Goal: Information Seeking & Learning: Learn about a topic

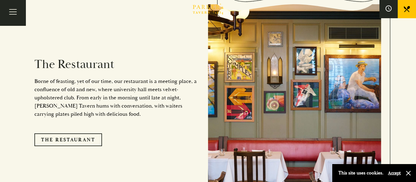
scroll to position [463, 0]
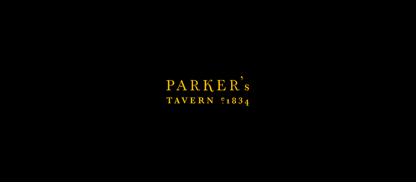
scroll to position [475, 0]
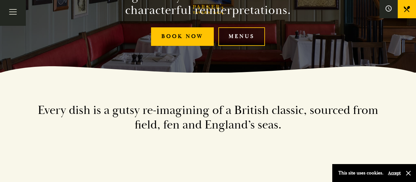
click at [257, 46] on link "Menus" at bounding box center [241, 36] width 47 height 19
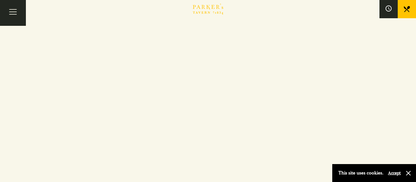
scroll to position [792, 0]
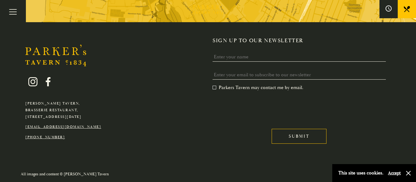
scroll to position [1654, 0]
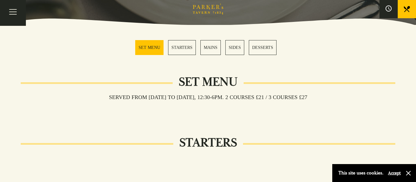
scroll to position [158, 0]
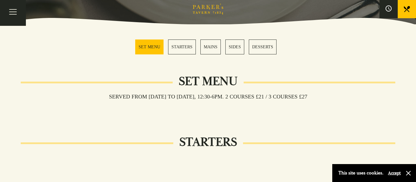
click at [212, 49] on link "MAINS" at bounding box center [210, 47] width 20 height 15
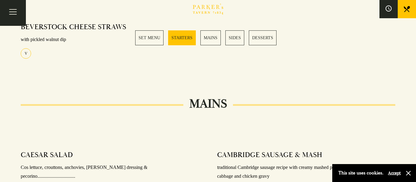
scroll to position [372, 0]
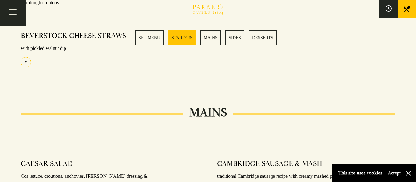
click at [212, 35] on link "MAINS" at bounding box center [210, 37] width 20 height 15
click at [152, 35] on link "SET MENU" at bounding box center [149, 37] width 28 height 15
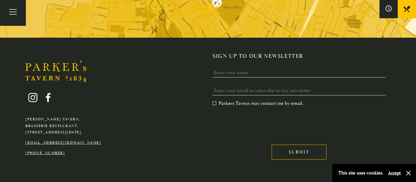
scroll to position [1056, 0]
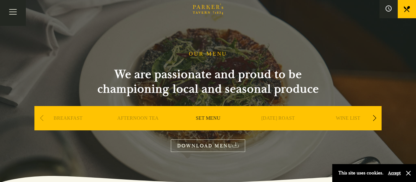
click at [220, 140] on link "DOWNLOAD MENU" at bounding box center [208, 146] width 74 height 12
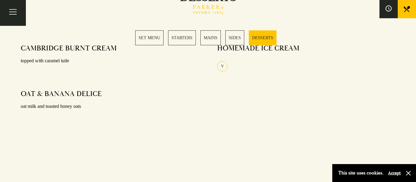
scroll to position [828, 0]
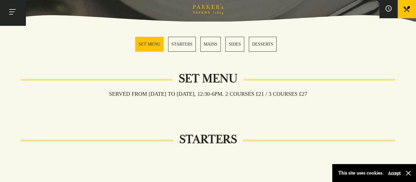
scroll to position [158, 0]
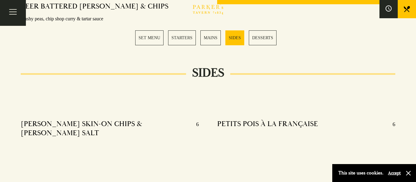
scroll to position [633, 0]
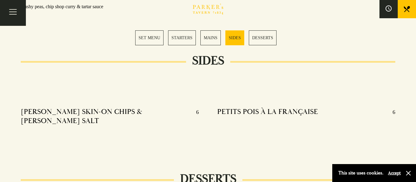
click at [213, 34] on link "MAINS" at bounding box center [210, 37] width 20 height 15
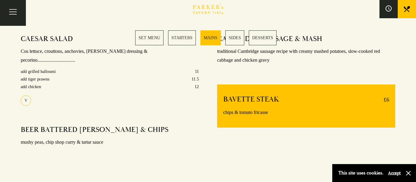
scroll to position [494, 0]
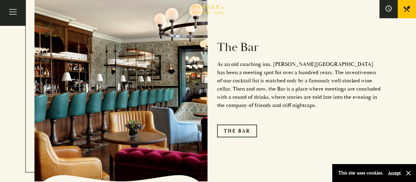
scroll to position [706, 0]
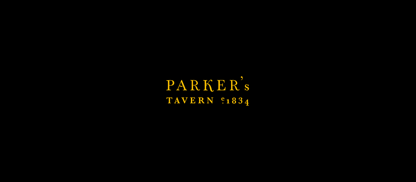
scroll to position [899, 0]
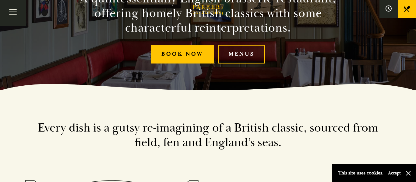
scroll to position [83, 0]
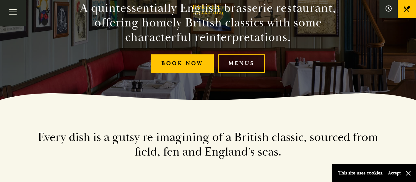
click at [258, 73] on link "Menus" at bounding box center [241, 64] width 47 height 19
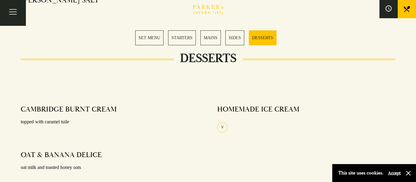
scroll to position [755, 0]
